Goal: Use online tool/utility: Use online tool/utility

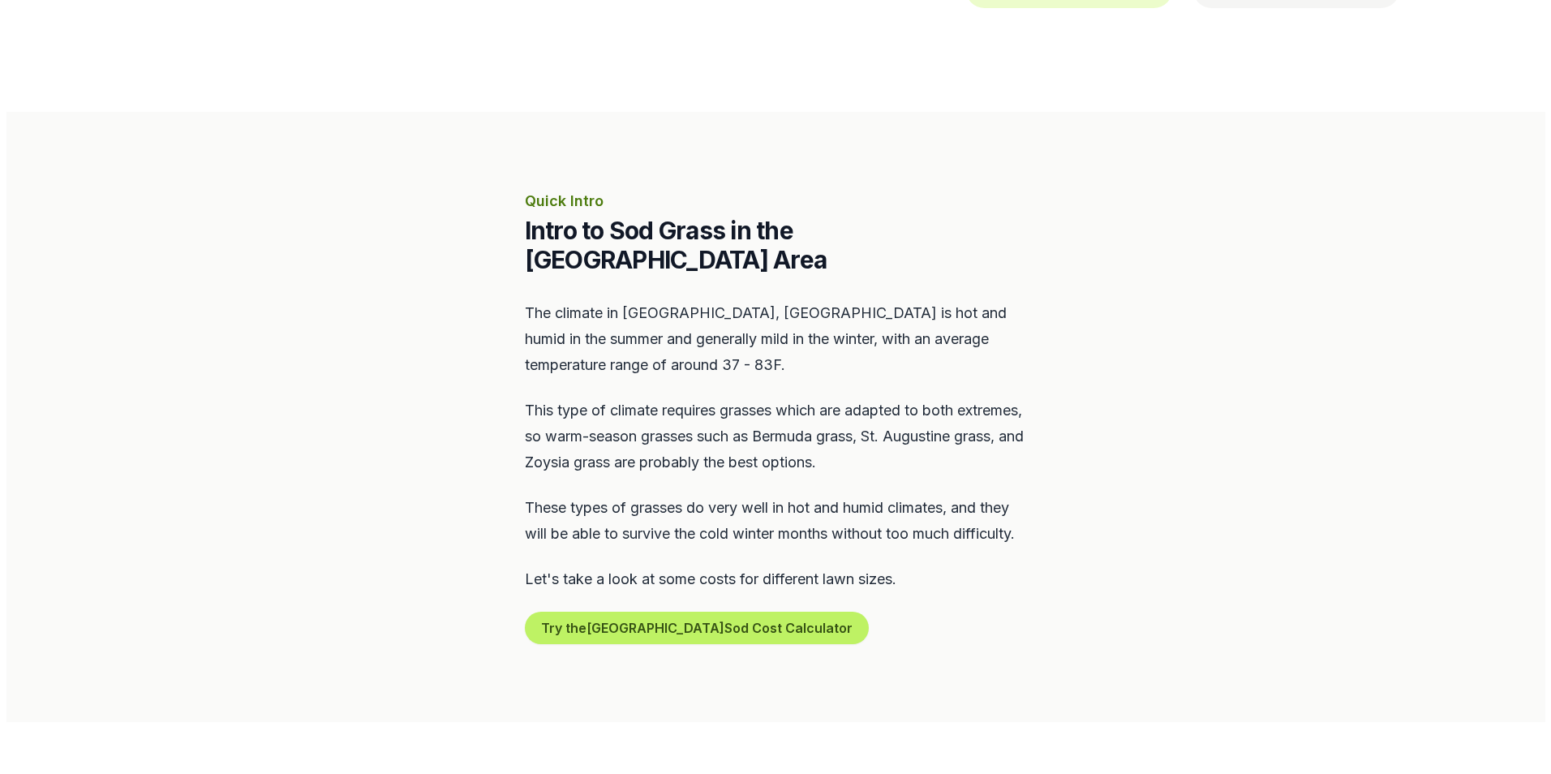
scroll to position [568, 0]
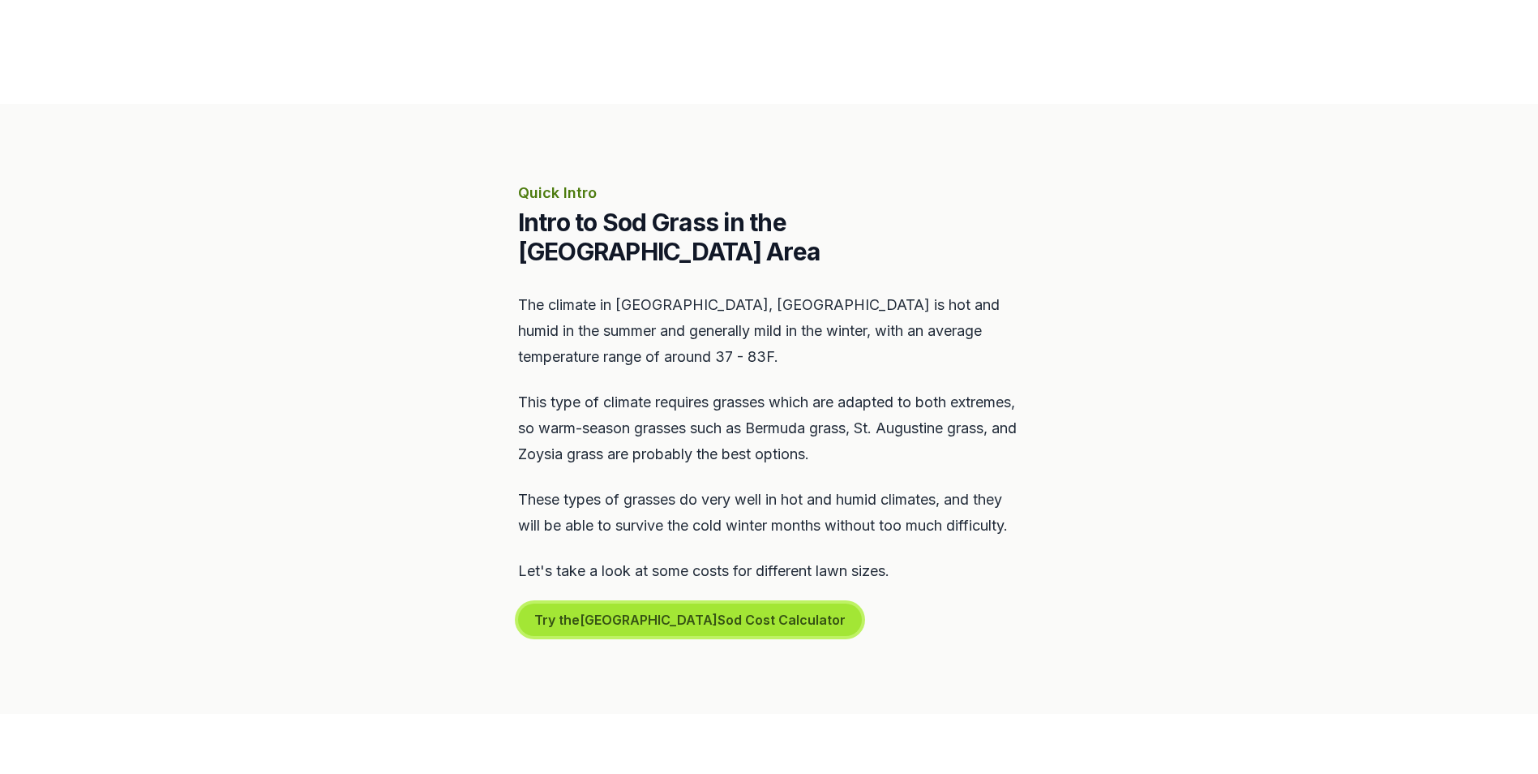
click at [595, 609] on button "Try the Memphis Sod Cost Calculator" at bounding box center [690, 619] width 344 height 32
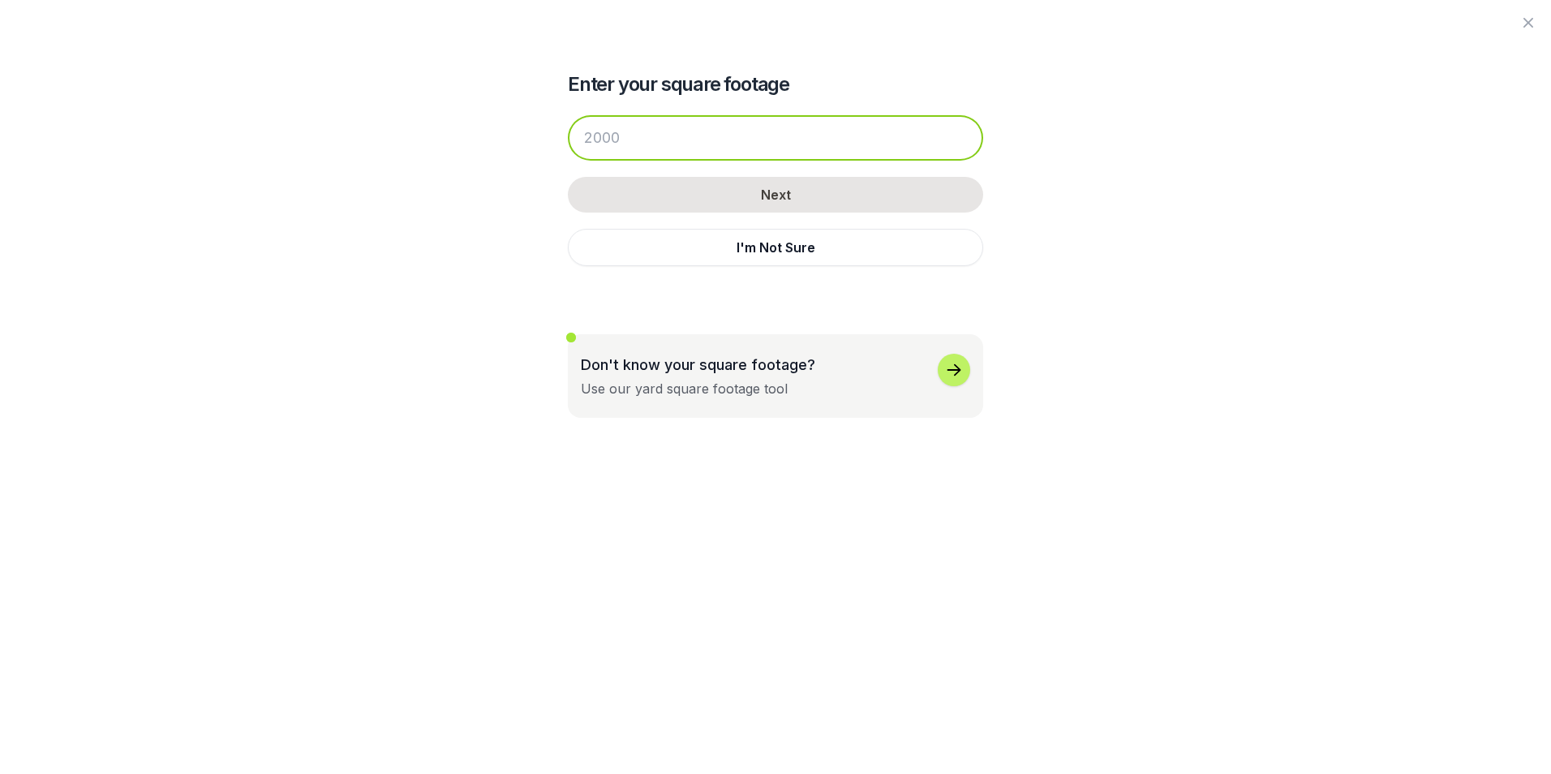
click at [633, 132] on input "number" at bounding box center [775, 137] width 415 height 45
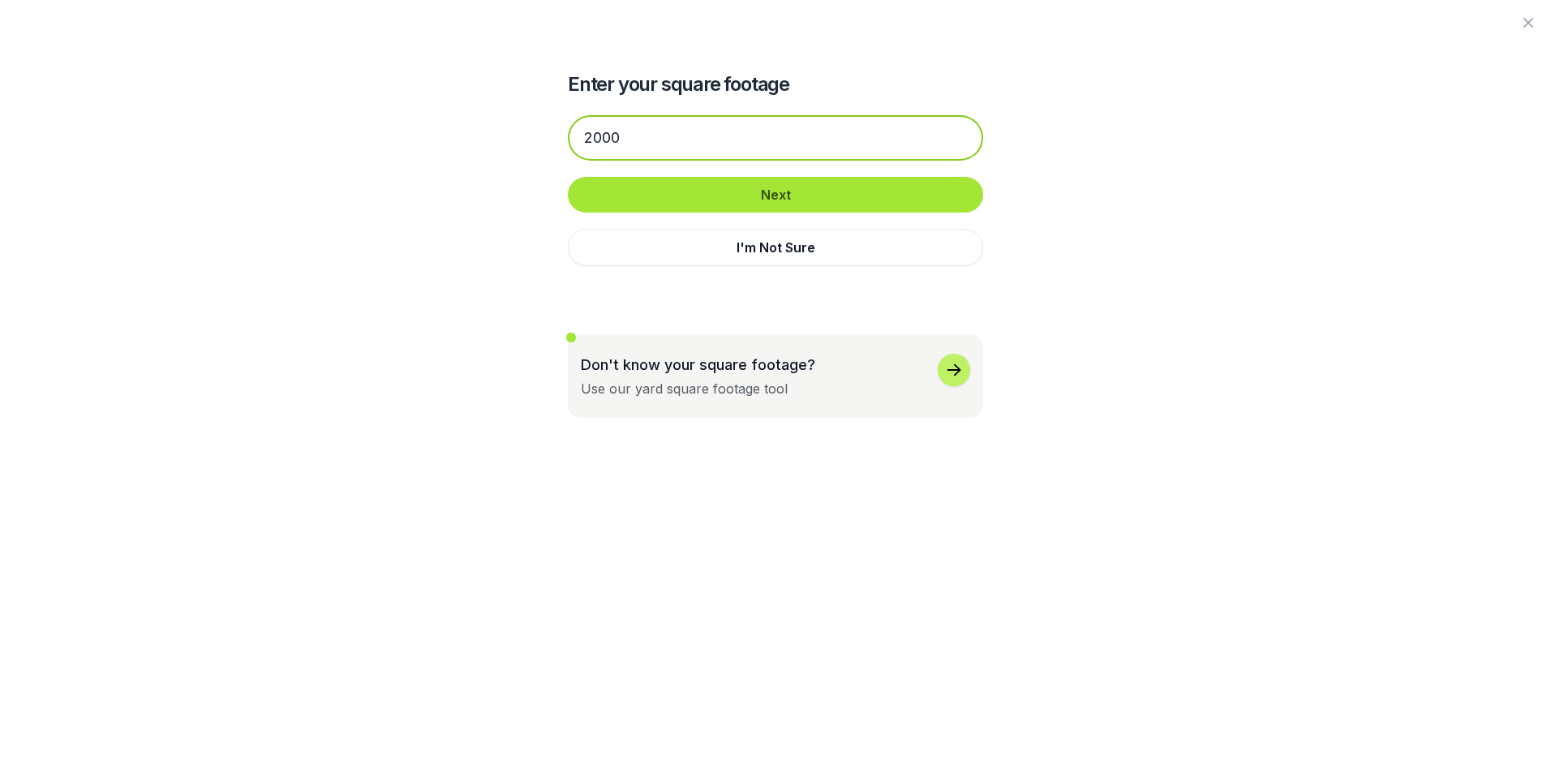
type input "2000"
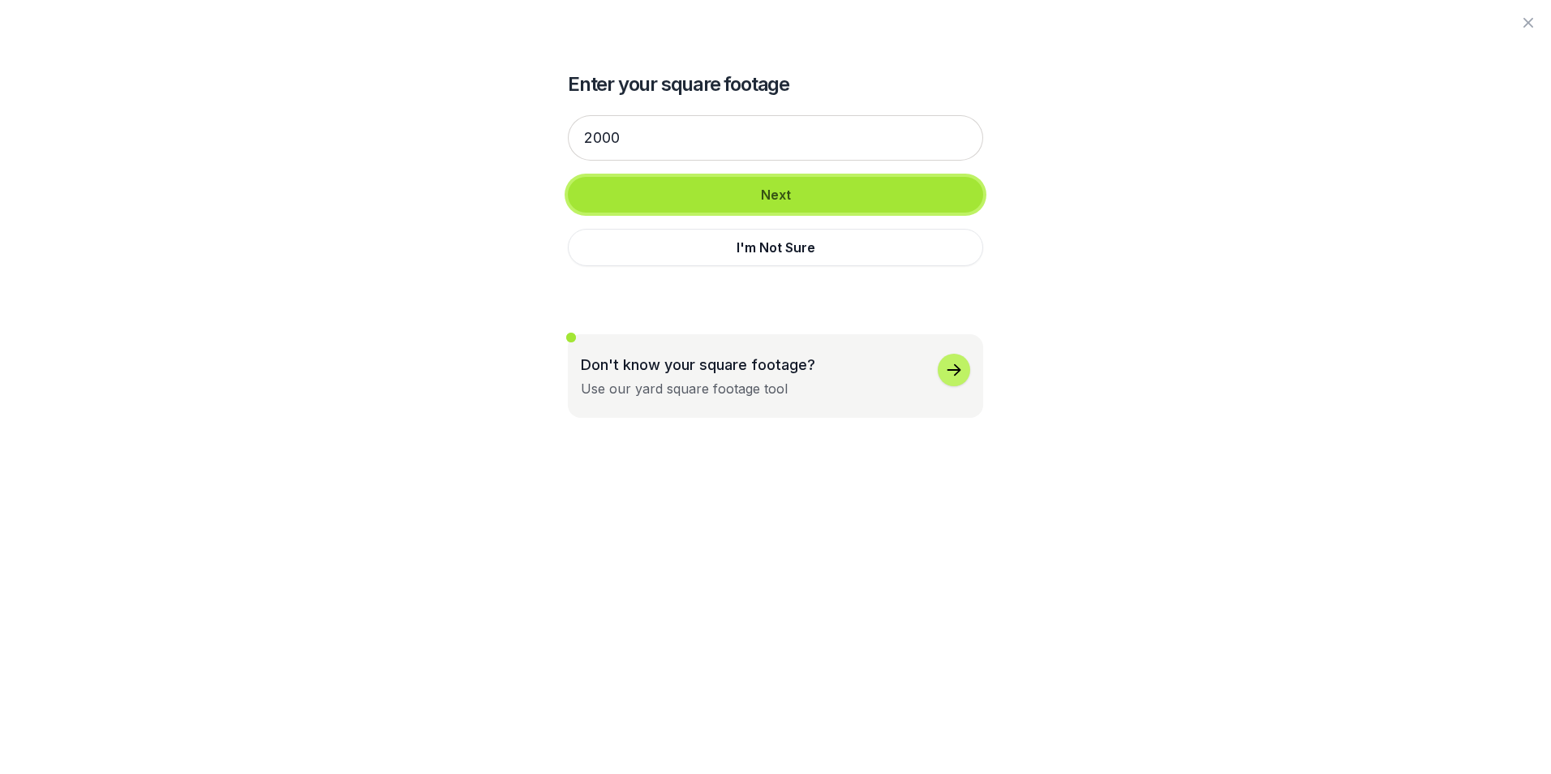
click at [779, 189] on button "Next" at bounding box center [775, 195] width 415 height 36
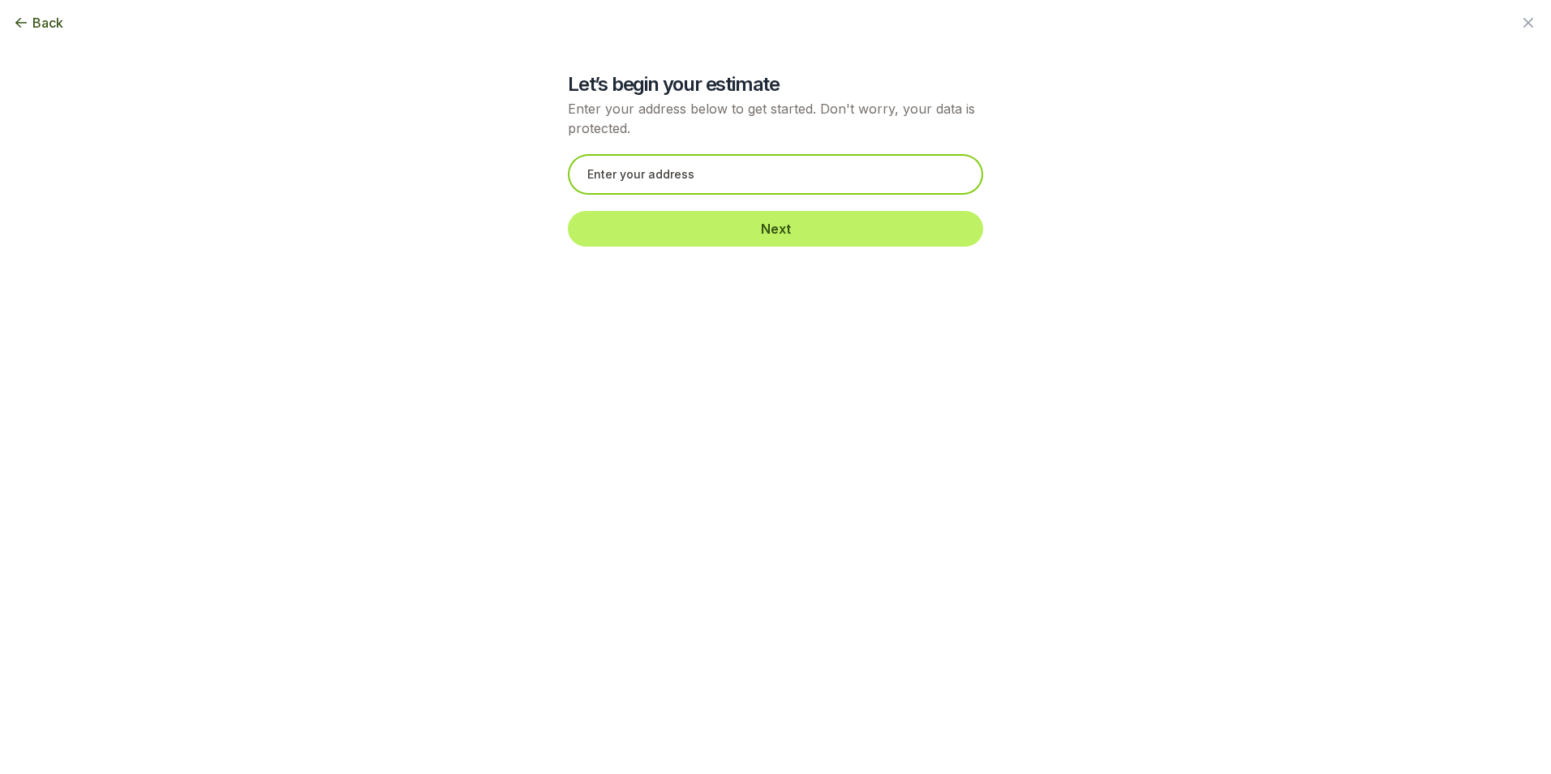
click at [661, 174] on input "text" at bounding box center [775, 174] width 415 height 41
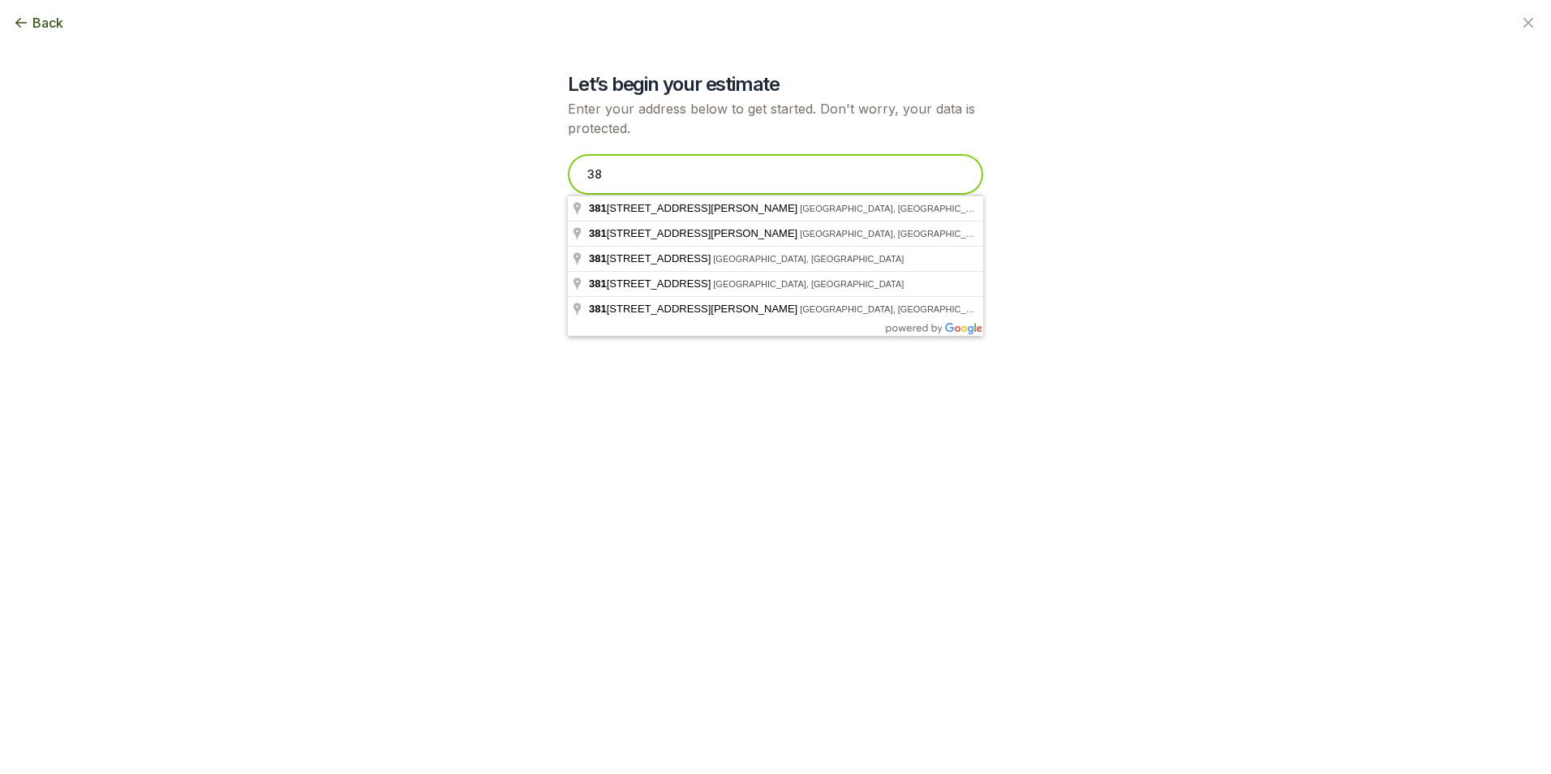
type input "3"
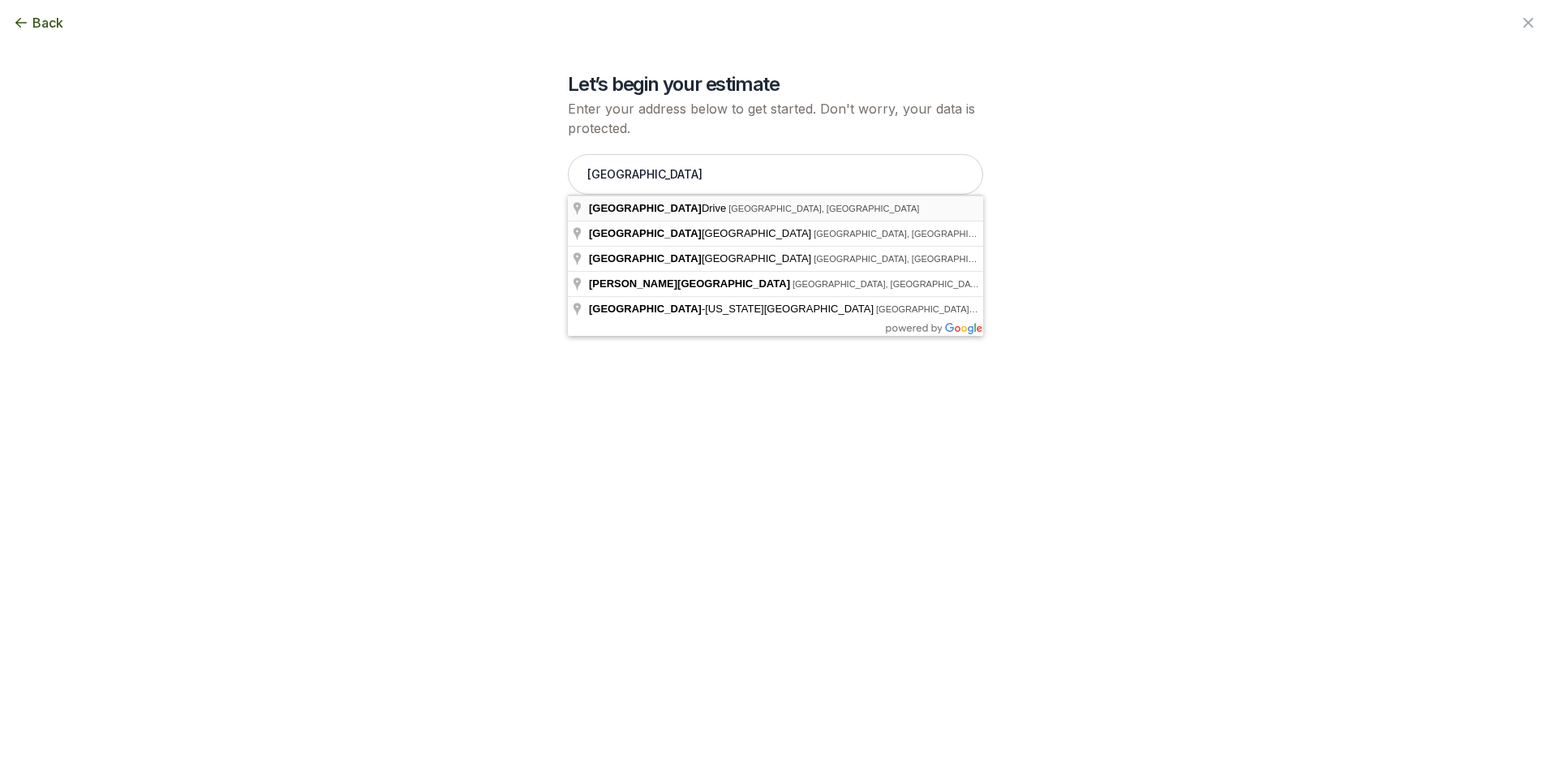
type input "[GEOGRAPHIC_DATA], [GEOGRAPHIC_DATA]"
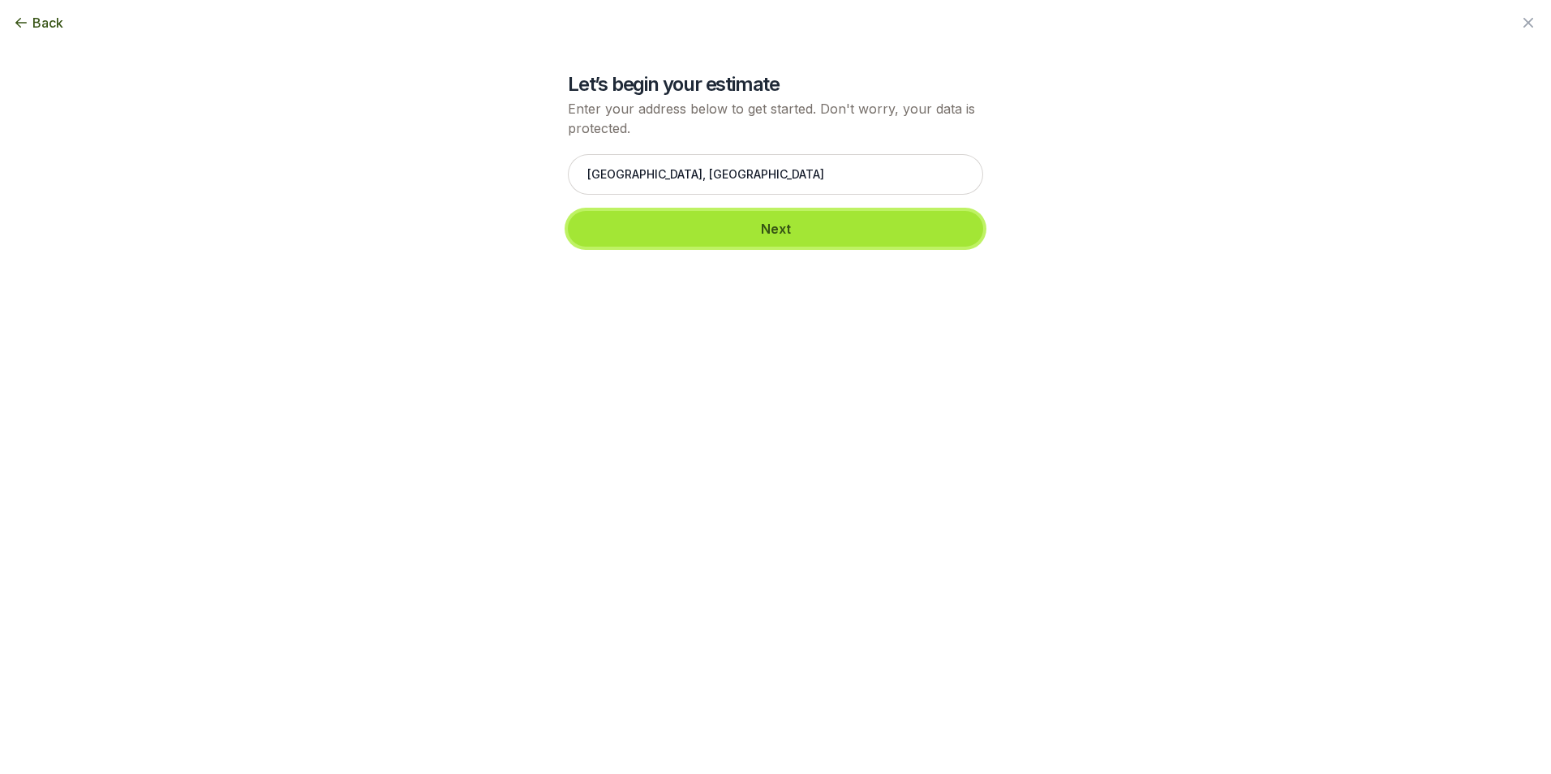
click at [699, 230] on button "Next" at bounding box center [775, 229] width 415 height 36
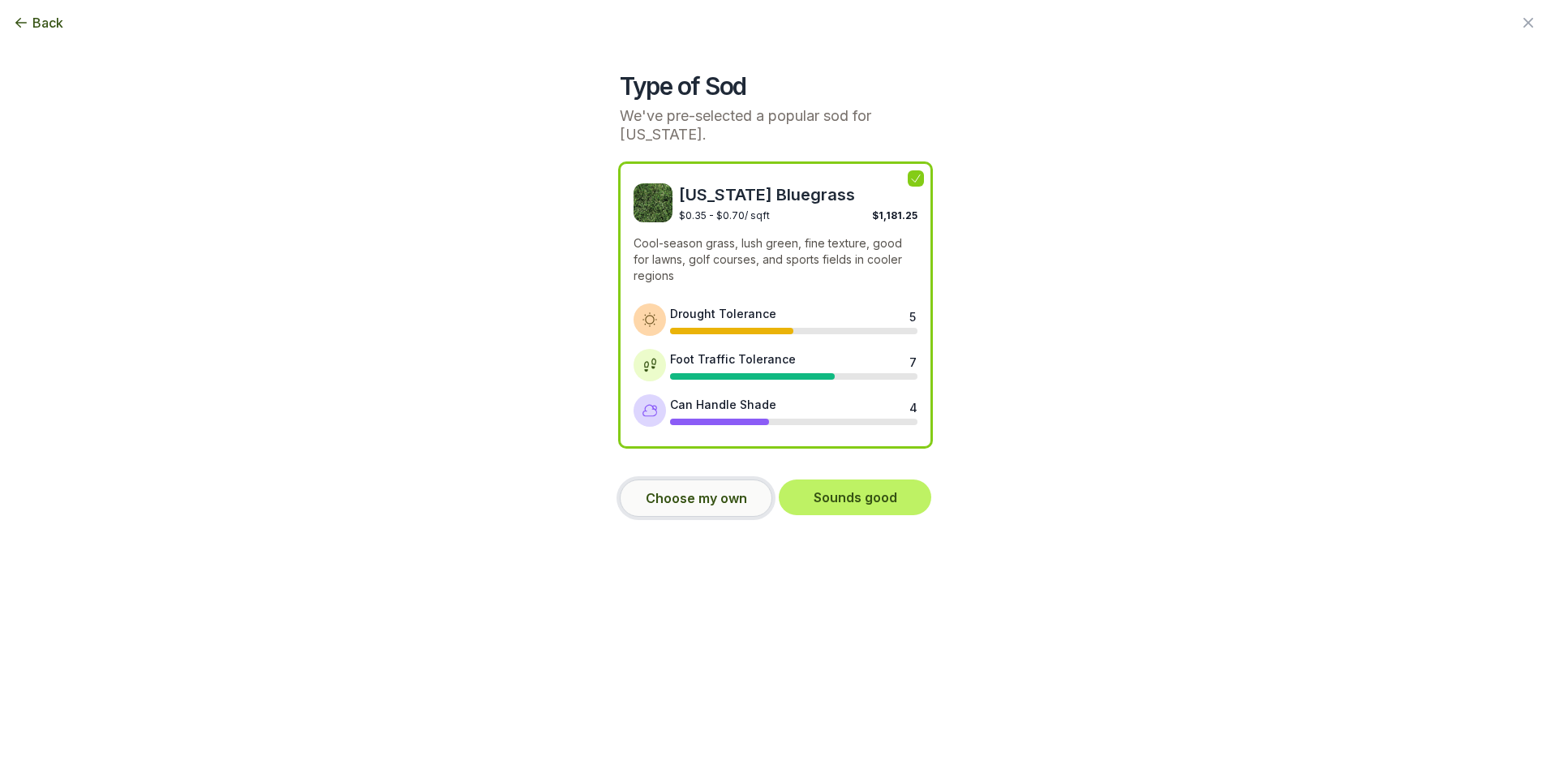
click at [696, 500] on button "Choose my own" at bounding box center [696, 497] width 152 height 37
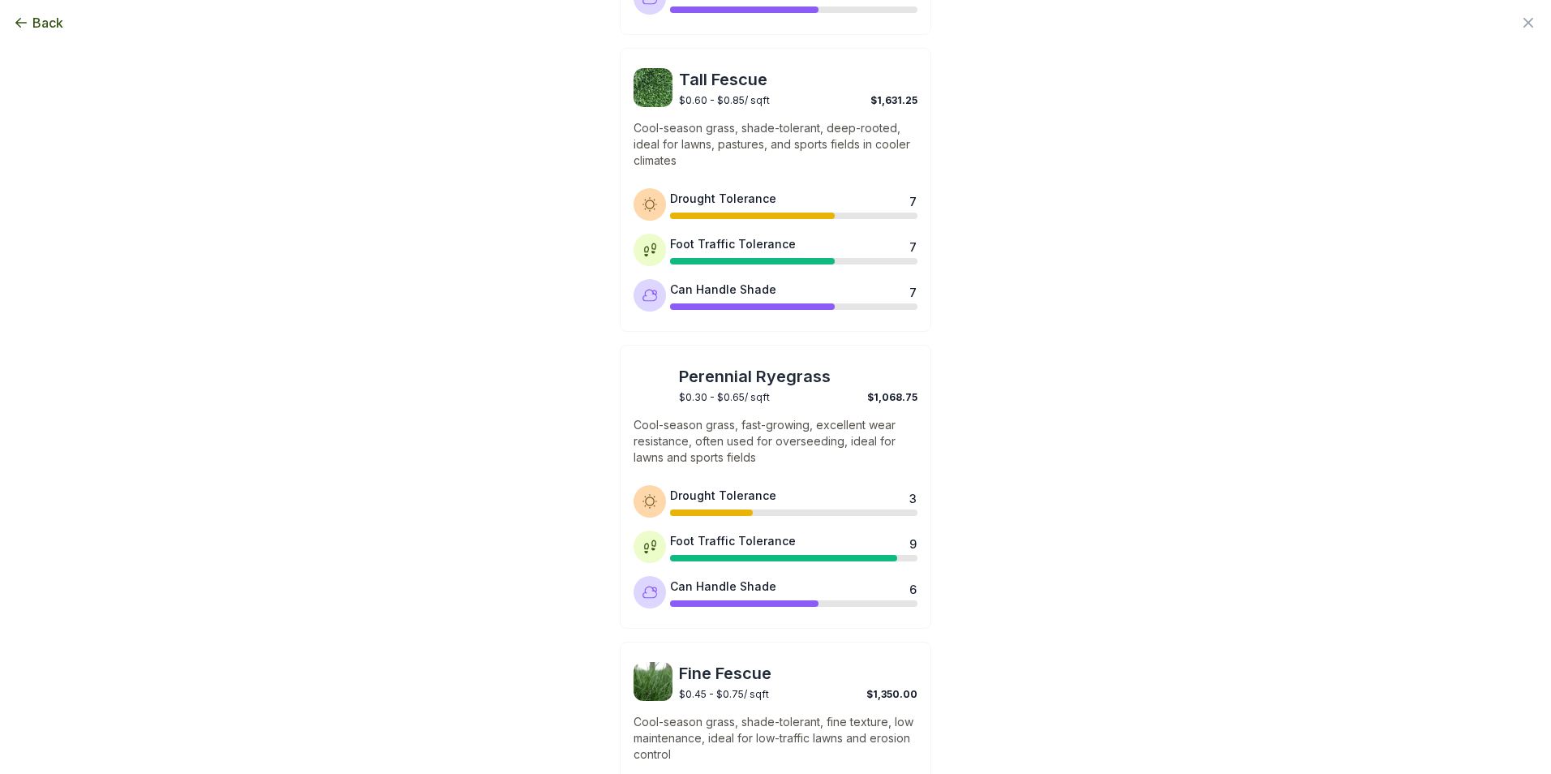
scroll to position [1206, 0]
